Goal: Information Seeking & Learning: Learn about a topic

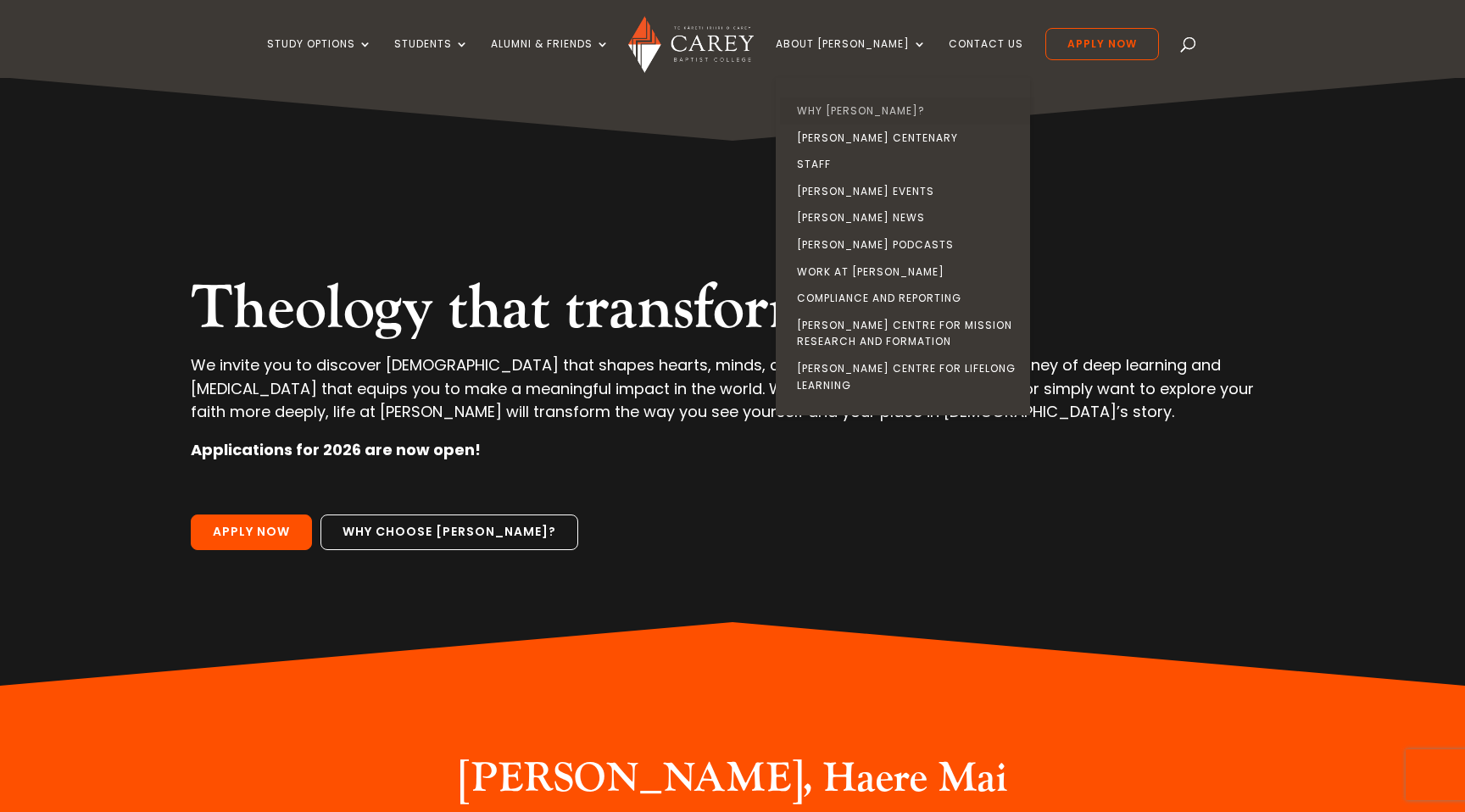
click at [864, 105] on link "Why [PERSON_NAME]?" at bounding box center [907, 111] width 254 height 27
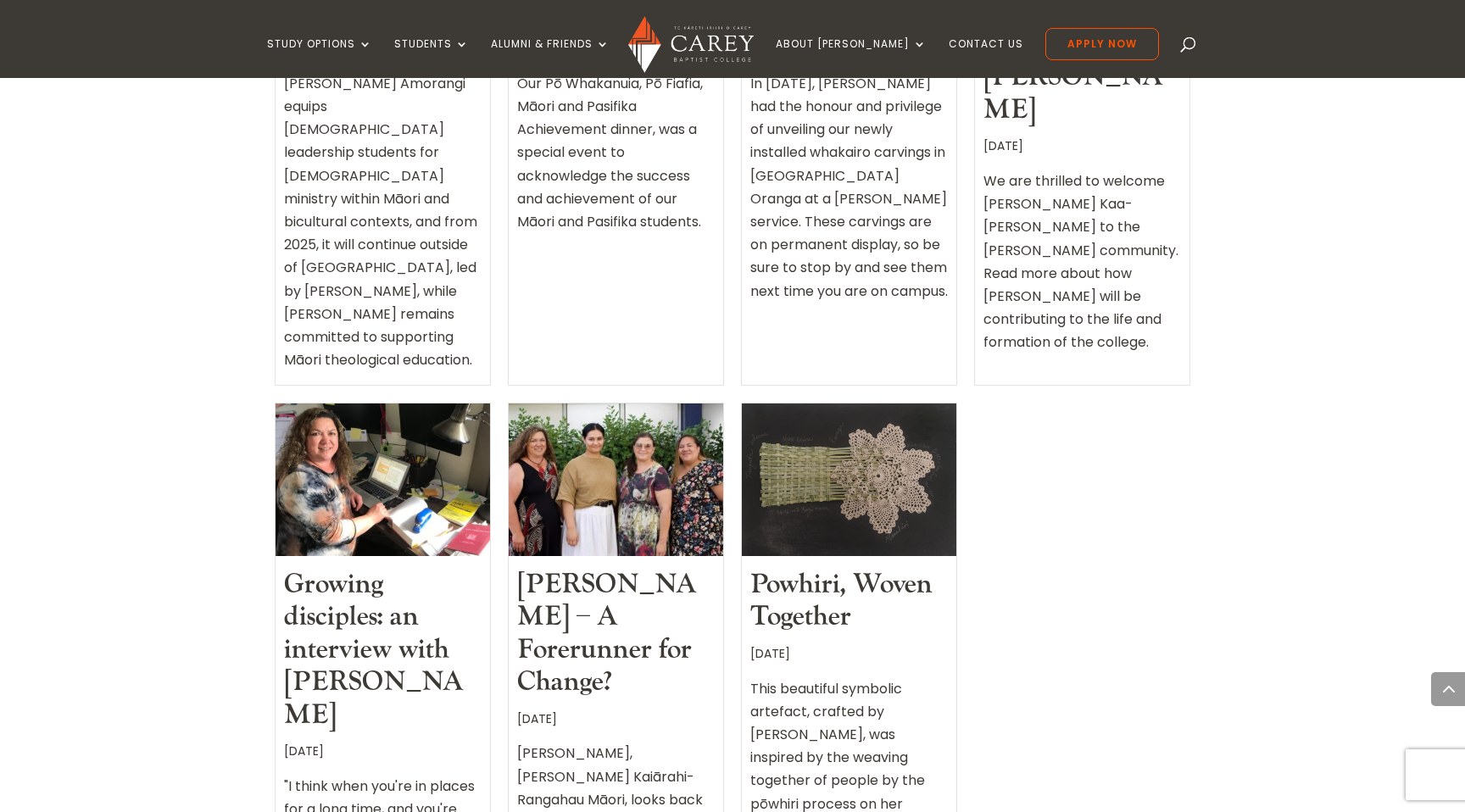
scroll to position [2261, 0]
